Goal: Task Accomplishment & Management: Manage account settings

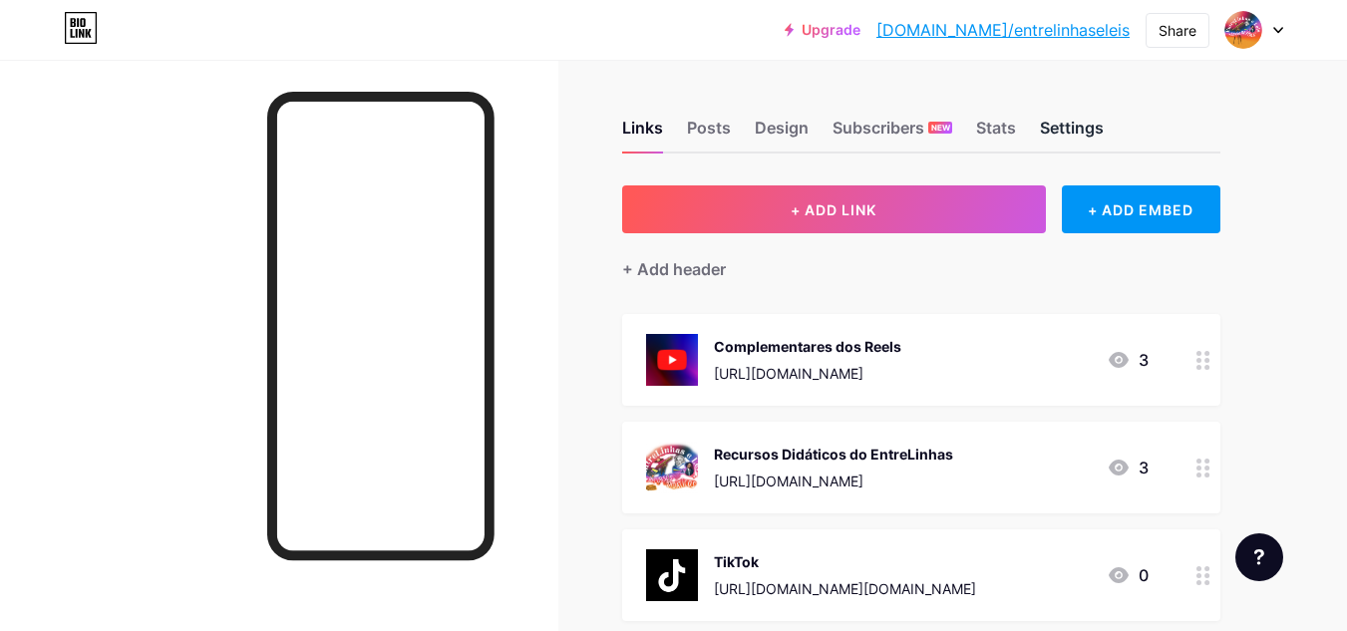
click at [1074, 129] on div "Settings" at bounding box center [1072, 134] width 64 height 36
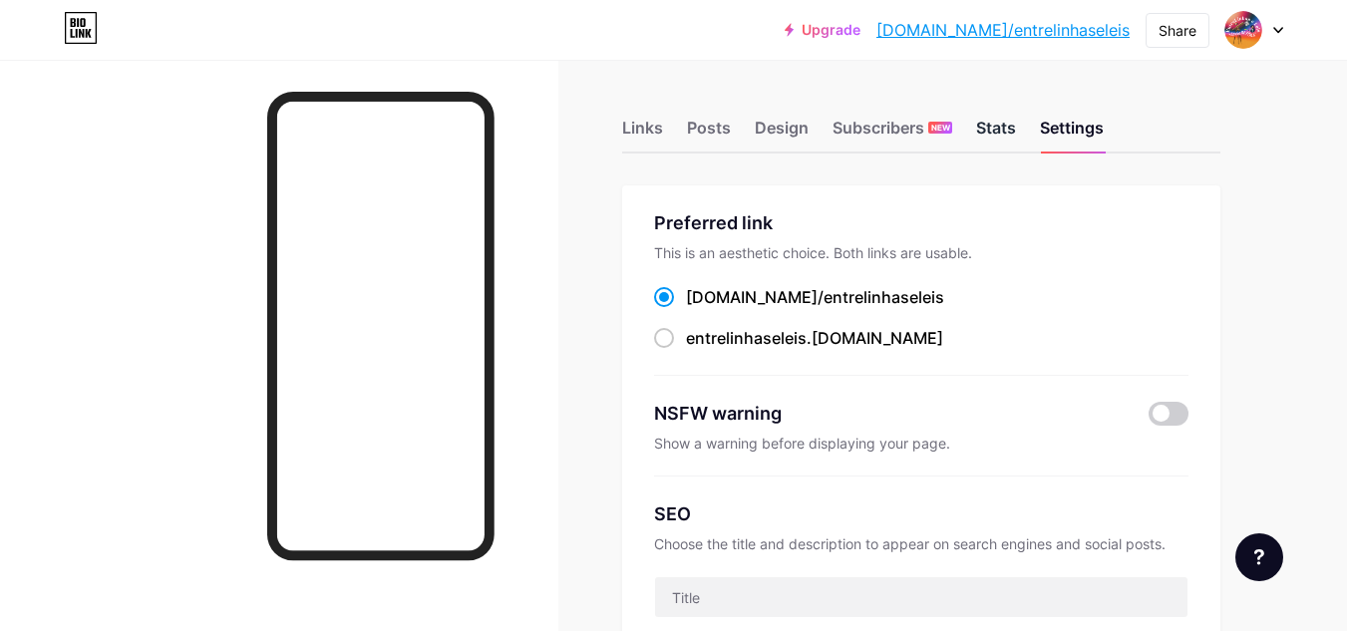
click at [1003, 130] on div "Stats" at bounding box center [996, 134] width 40 height 36
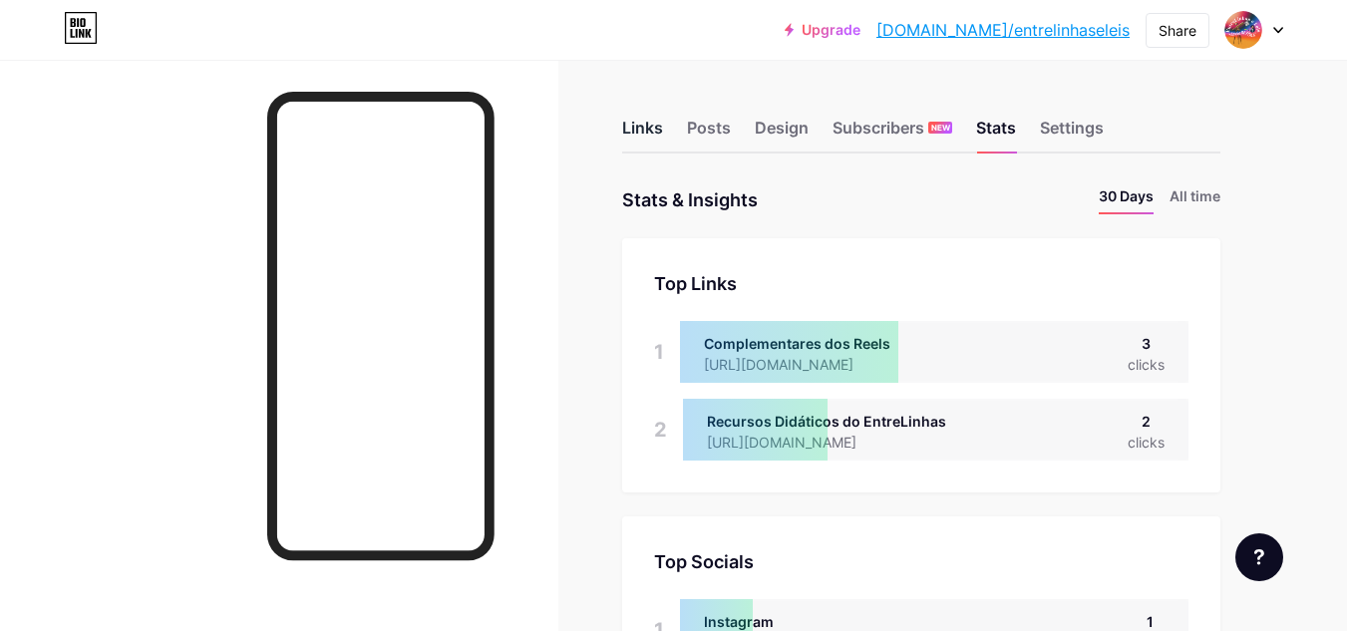
click at [651, 137] on div "Links" at bounding box center [642, 134] width 41 height 36
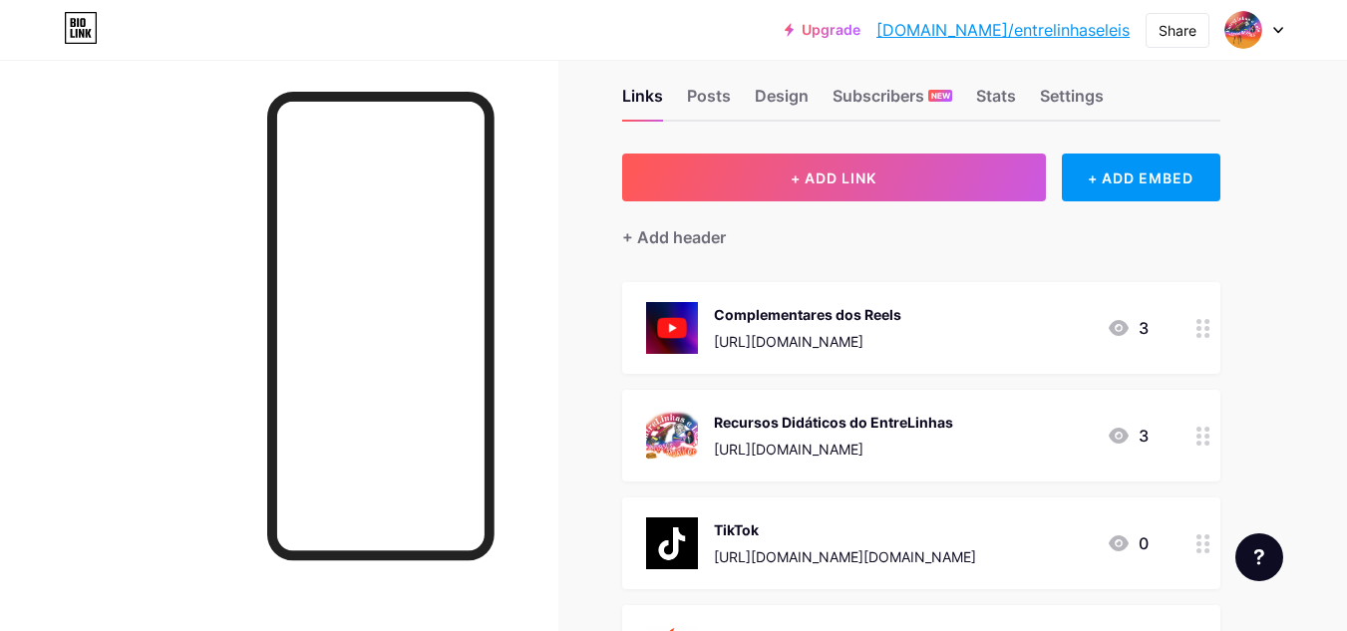
scroll to position [17, 0]
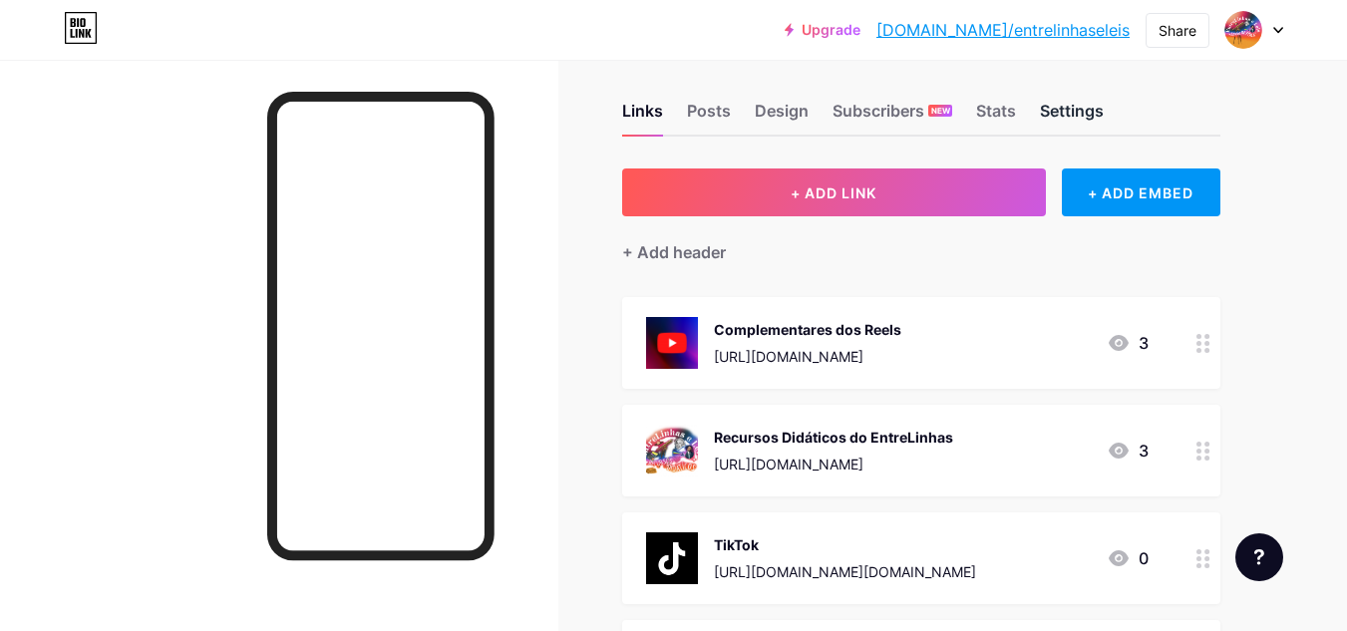
click at [1055, 126] on div "Settings" at bounding box center [1072, 117] width 64 height 36
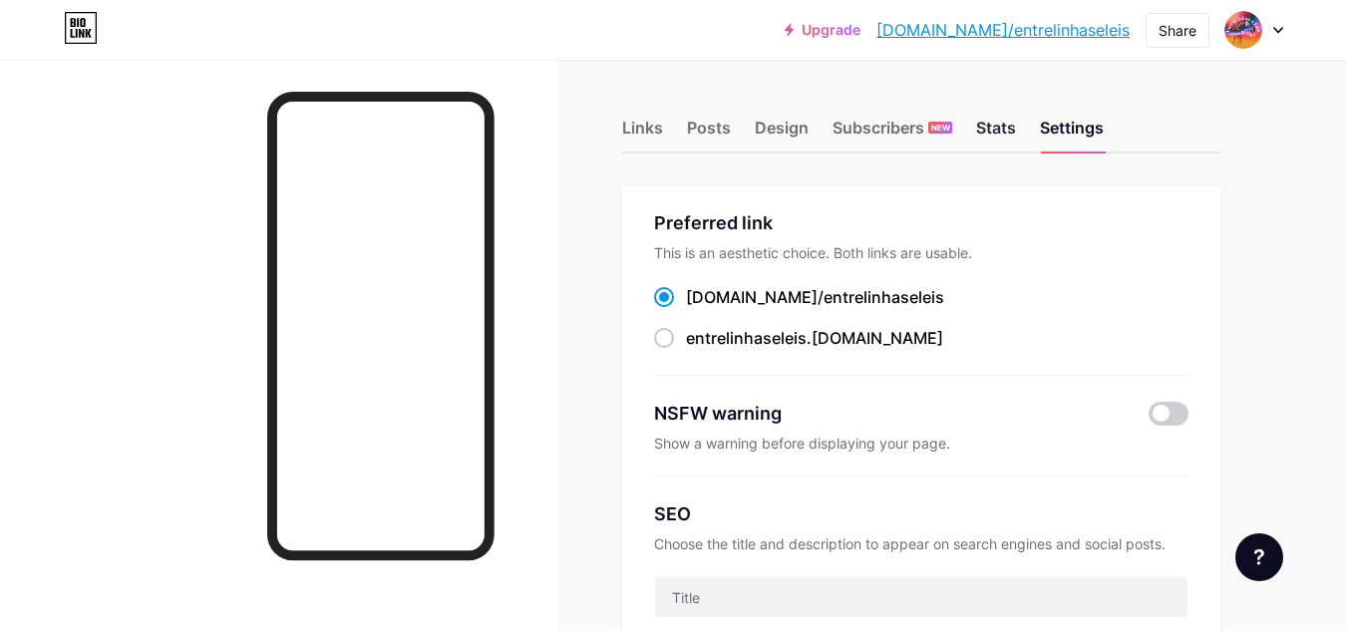
click at [992, 139] on div "Stats" at bounding box center [996, 134] width 40 height 36
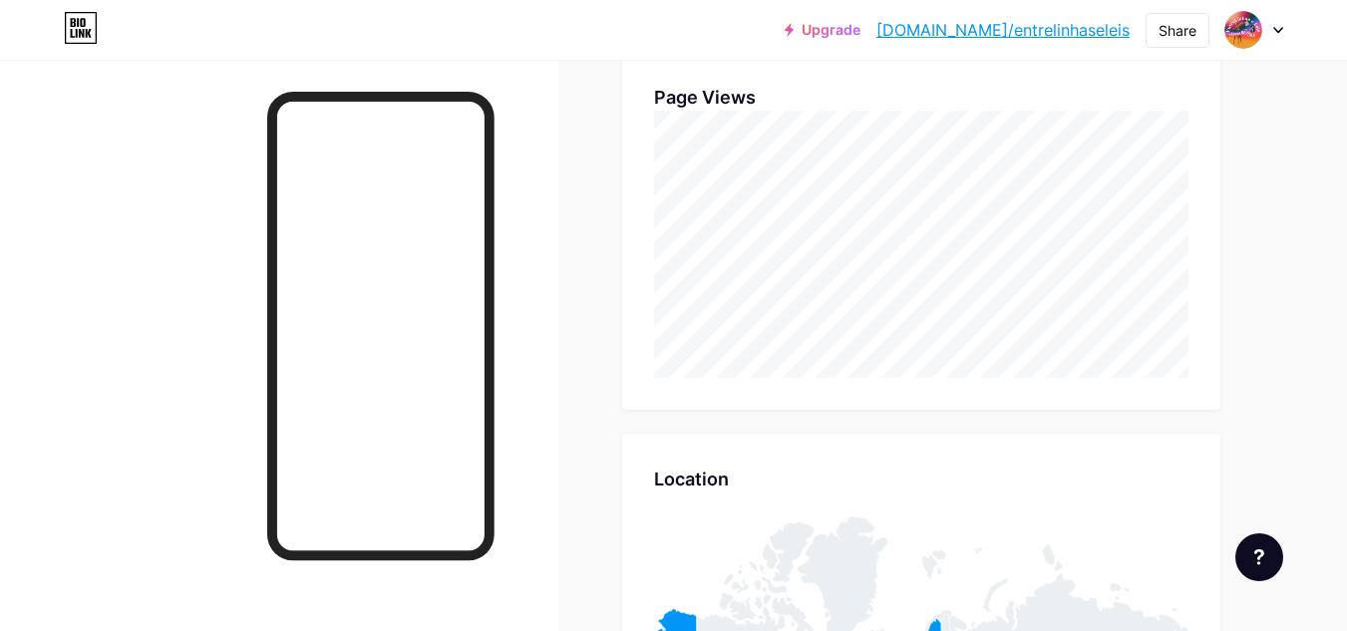
scroll to position [774, 0]
